Goal: Information Seeking & Learning: Learn about a topic

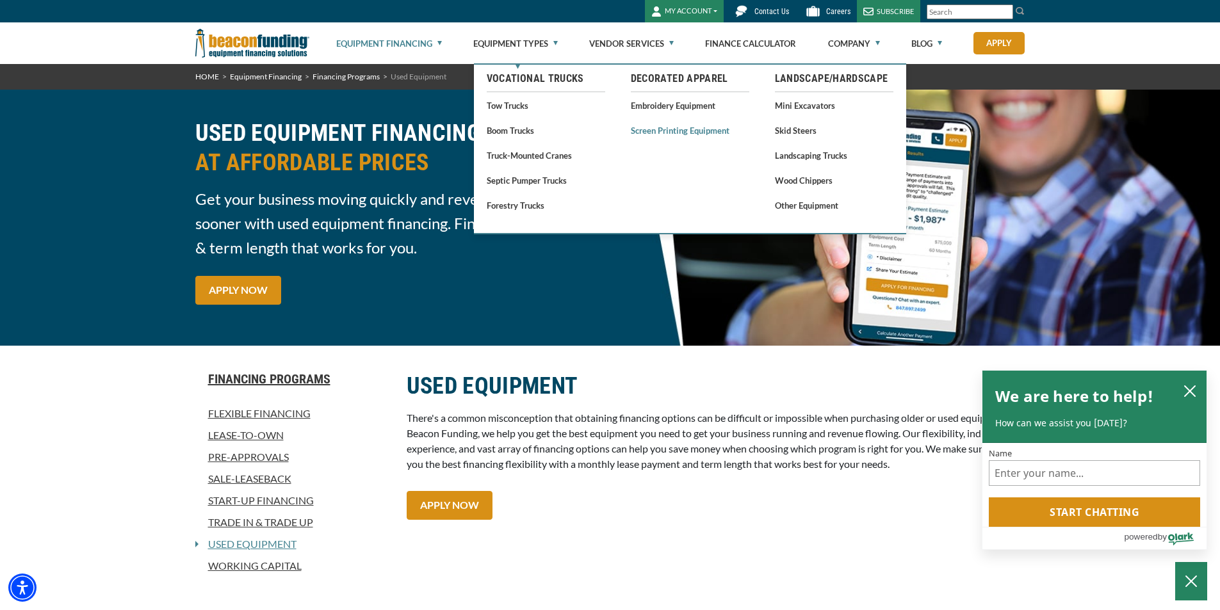
click at [665, 131] on link "Screen Printing Equipment" at bounding box center [690, 130] width 119 height 16
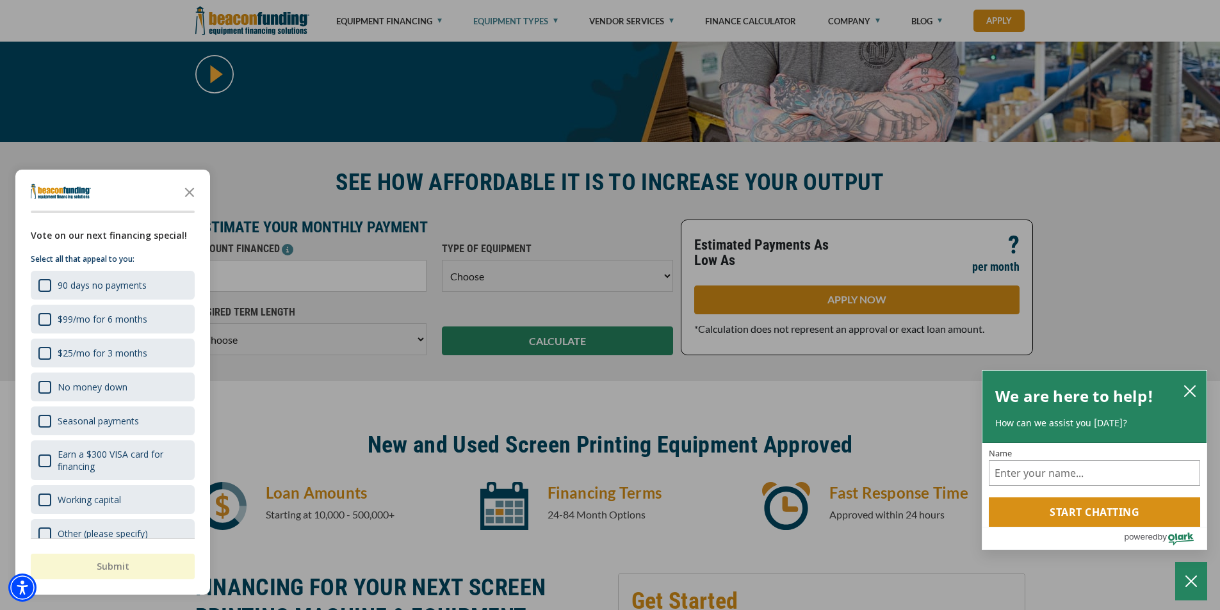
scroll to position [384, 0]
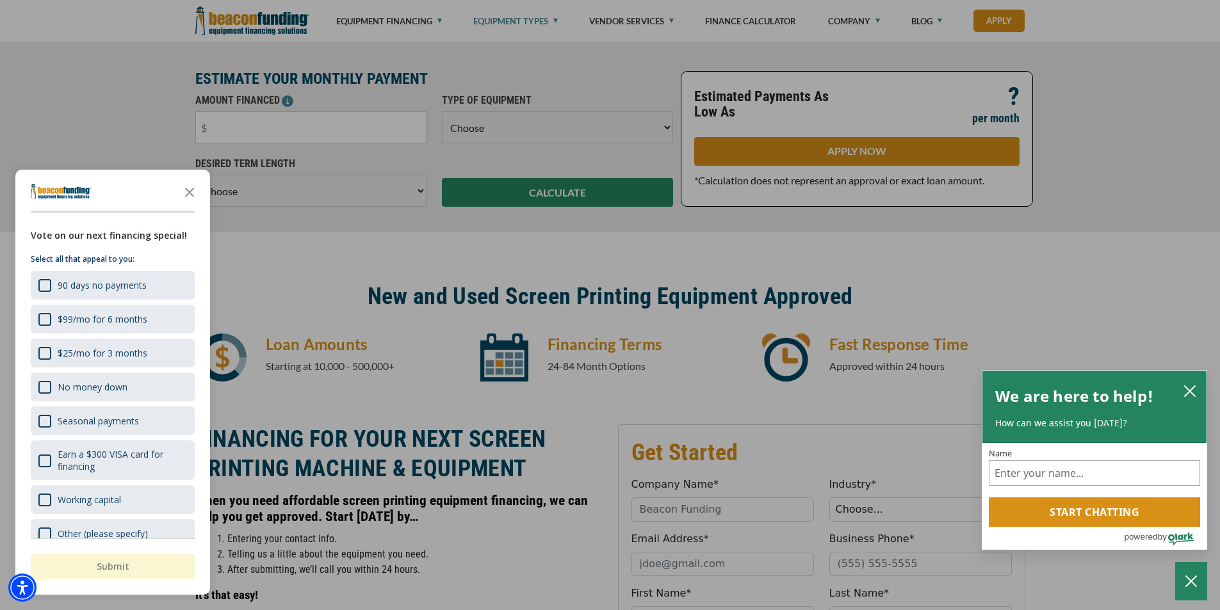
click at [190, 191] on icon "Close the survey" at bounding box center [190, 192] width 26 height 26
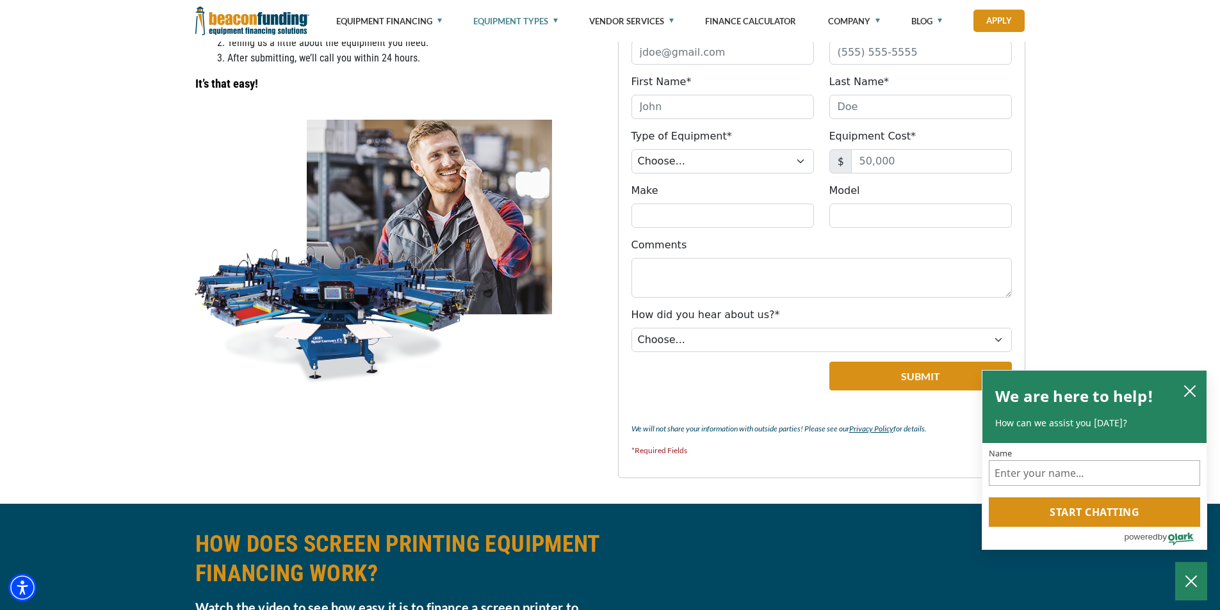
scroll to position [897, 0]
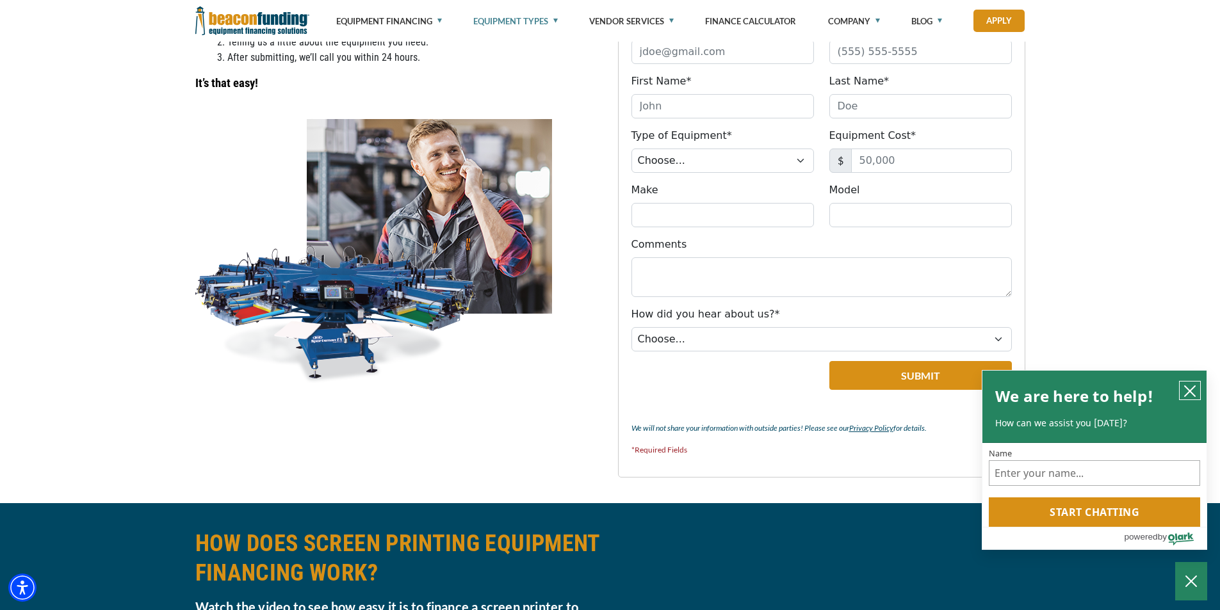
click at [1195, 388] on icon "close chatbox" at bounding box center [1190, 391] width 13 height 13
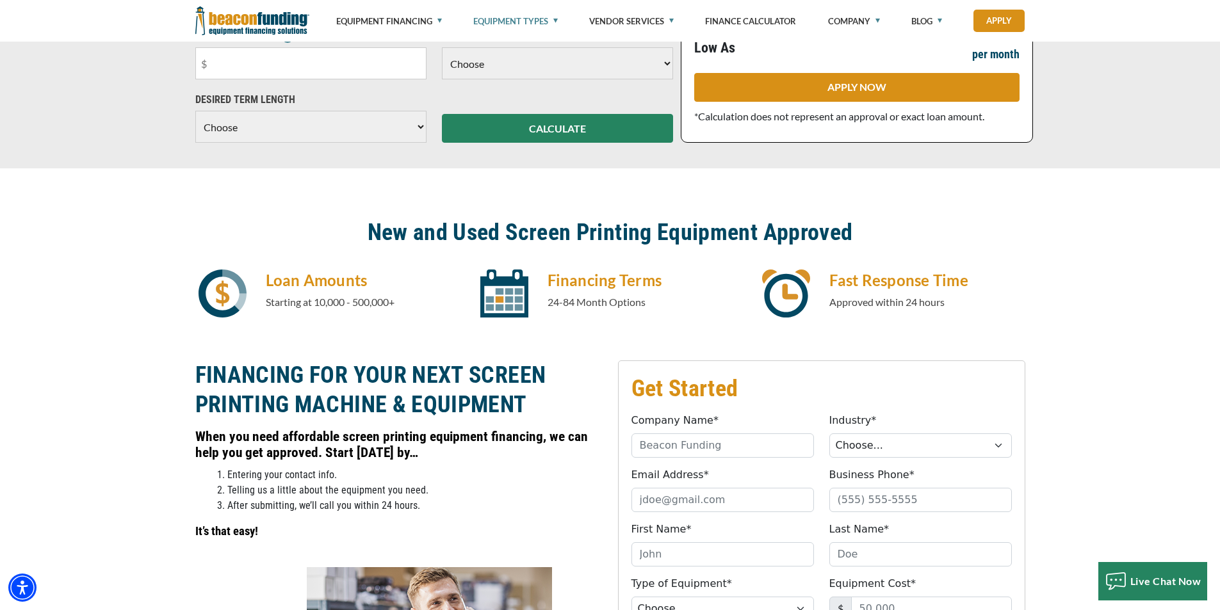
scroll to position [0, 0]
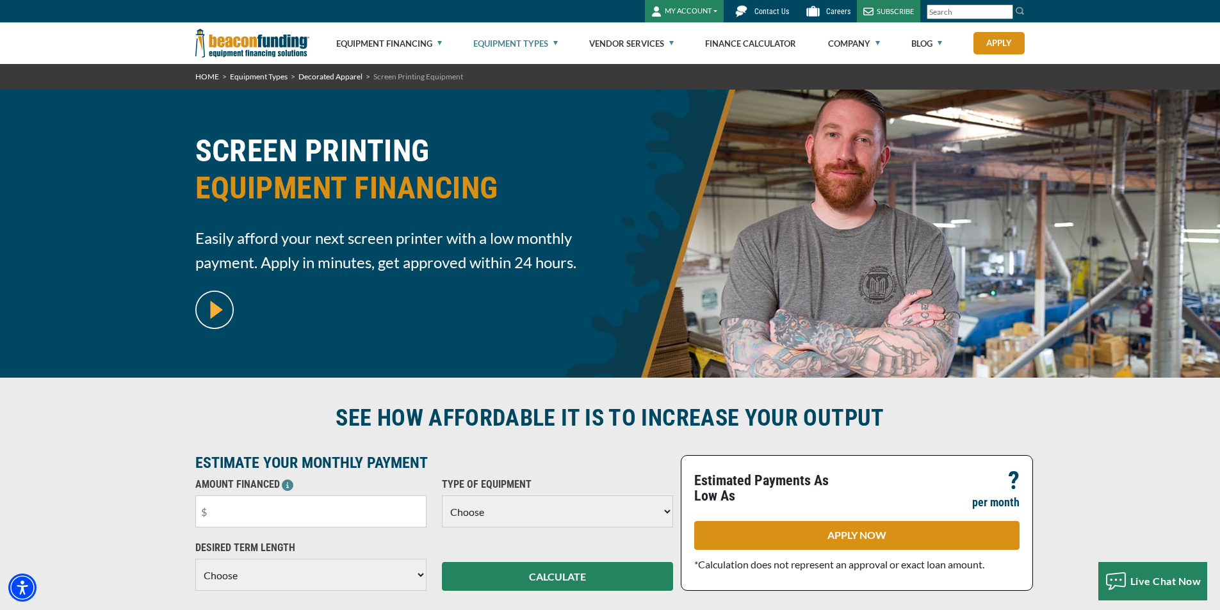
click at [956, 10] on input "Search" at bounding box center [970, 11] width 86 height 15
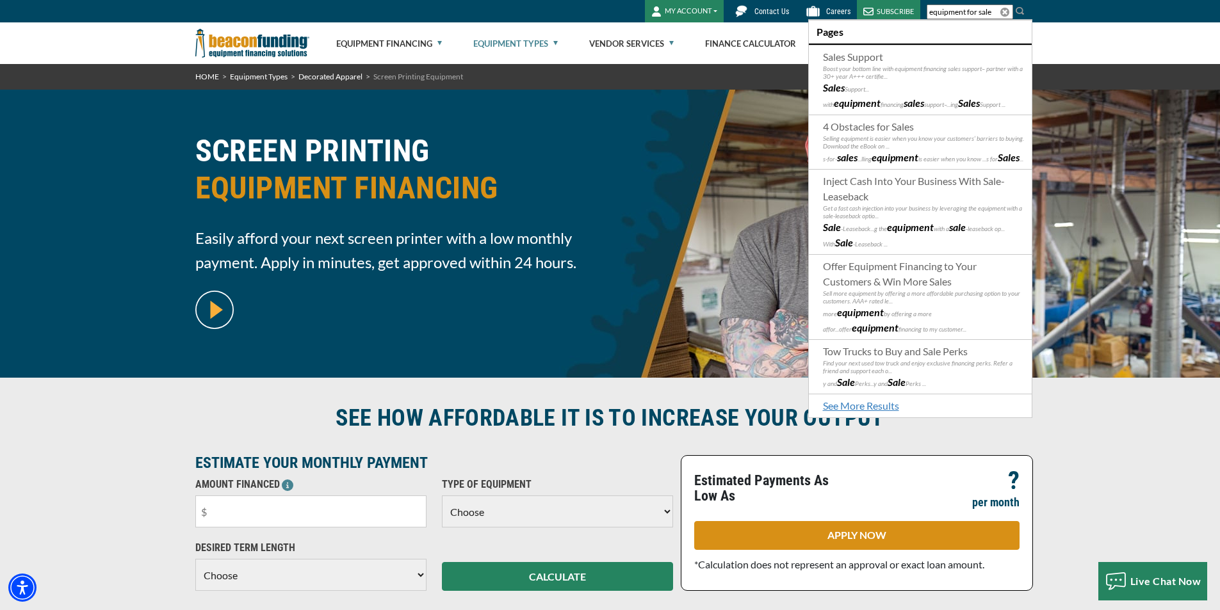
click at [994, 12] on input "equipment for sale" at bounding box center [970, 11] width 86 height 15
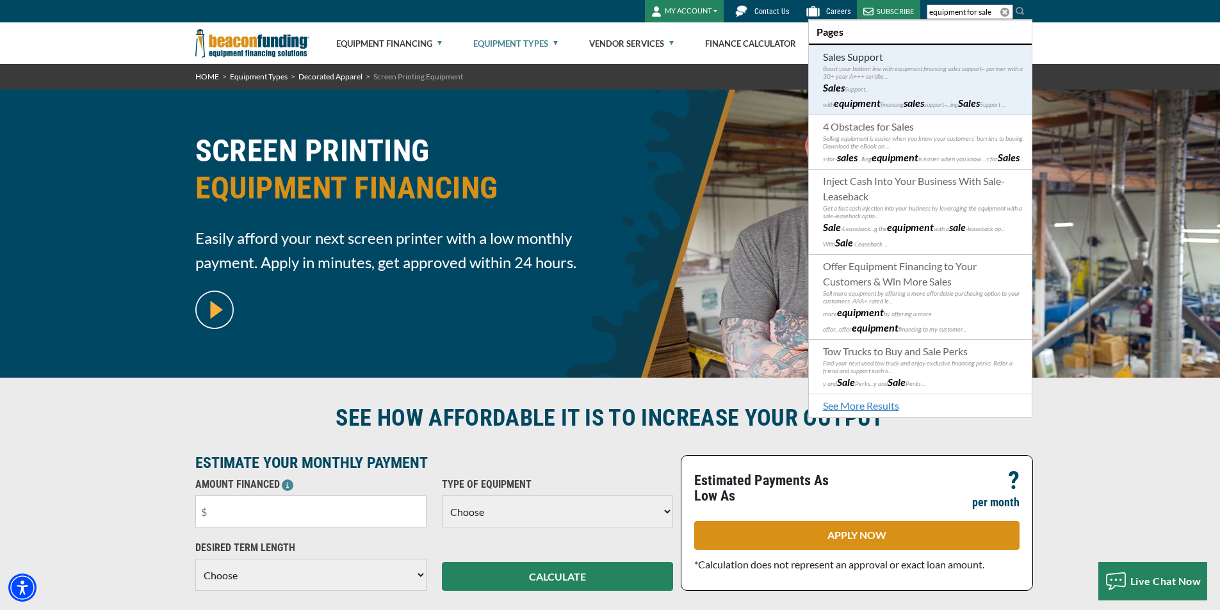
type input "equipment for sale"
click at [901, 79] on p "Boost your bottom line with equipment financing sales support– partner with a 3…" at bounding box center [923, 72] width 201 height 15
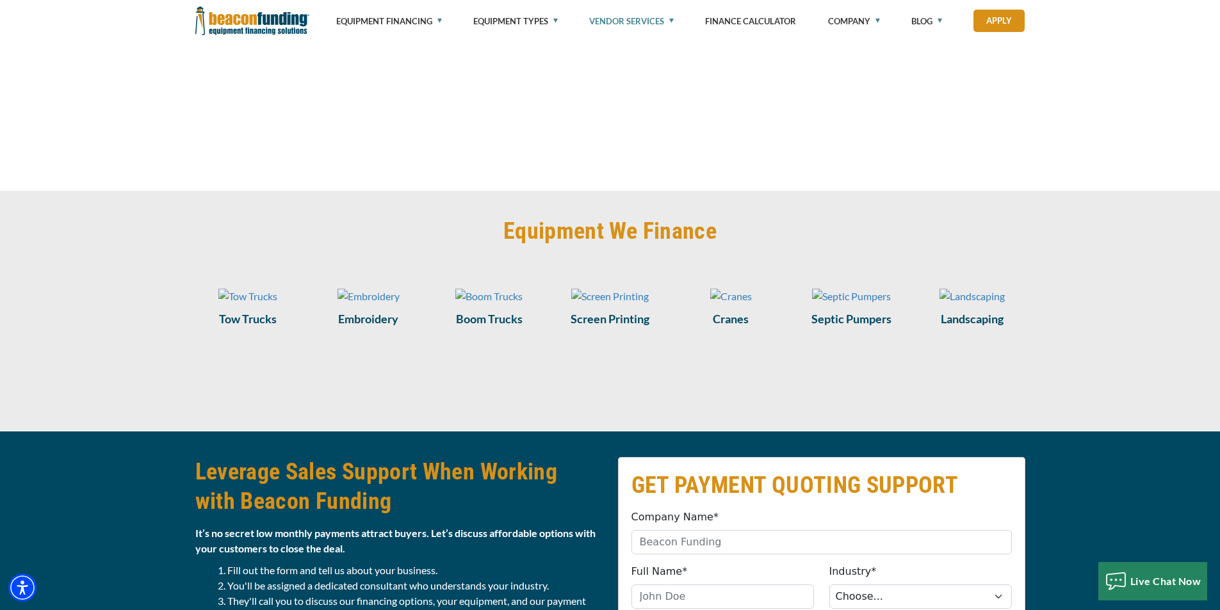
scroll to position [961, 0]
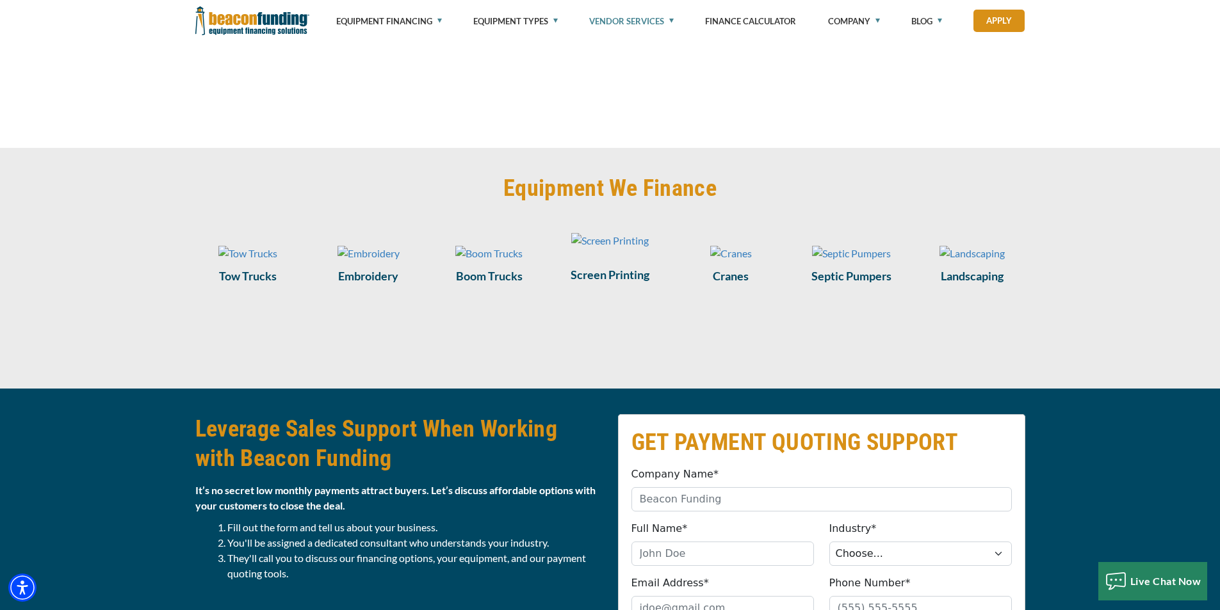
click at [622, 249] on img at bounding box center [610, 240] width 78 height 15
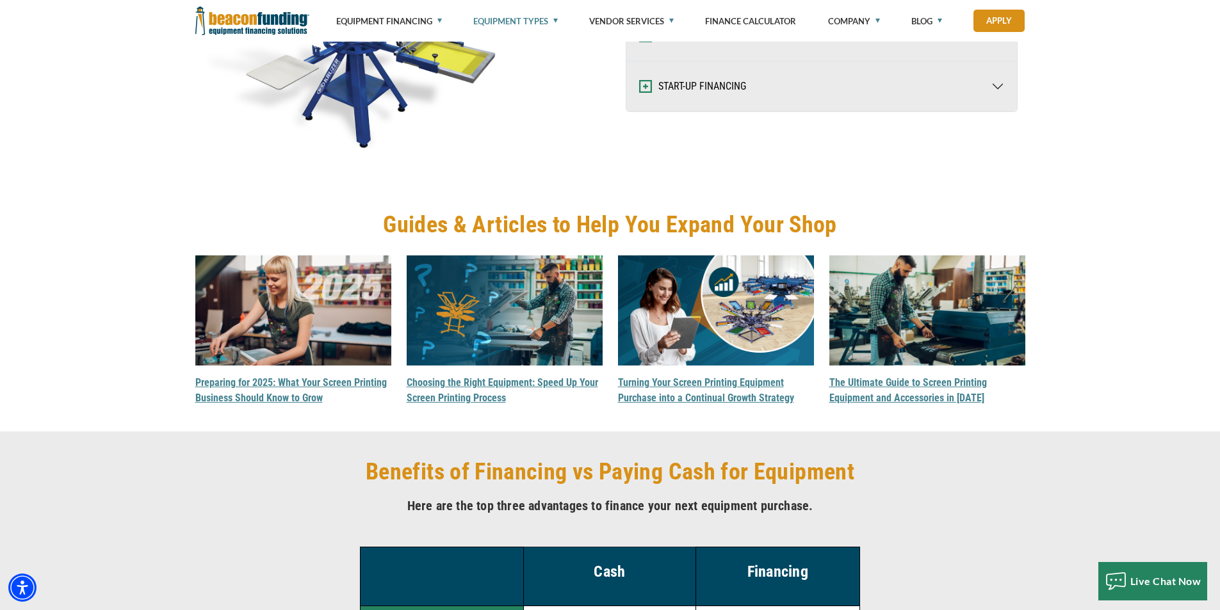
scroll to position [1922, 0]
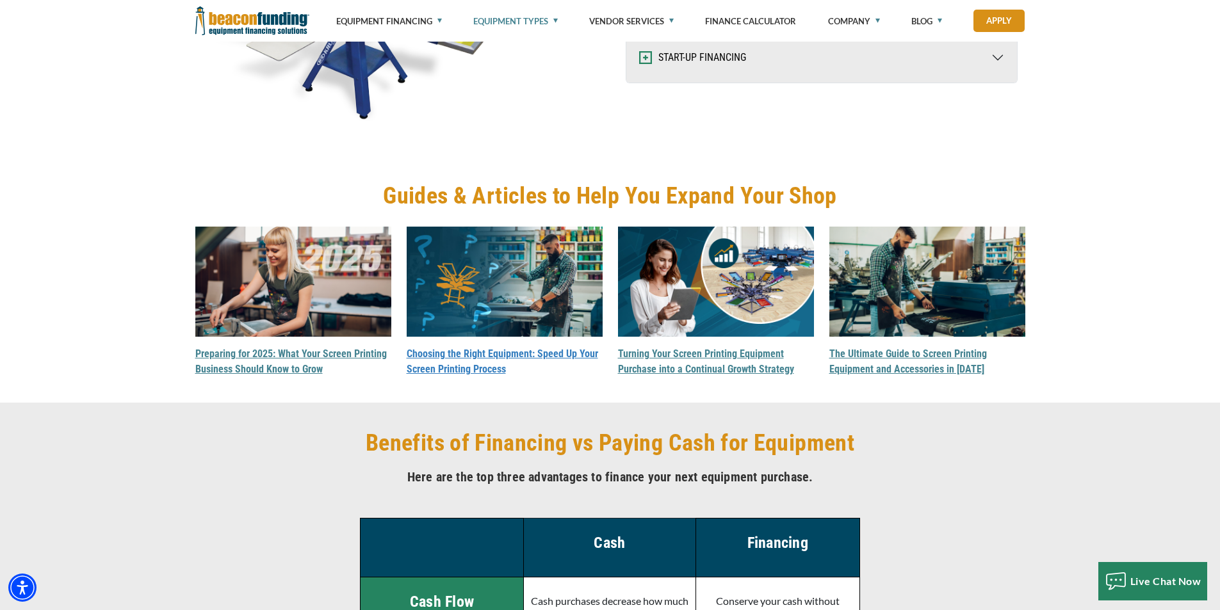
click at [503, 352] on link "Choosing the Right Equipment: Speed Up Your Screen Printing Process" at bounding box center [503, 362] width 192 height 28
